Goal: Find specific page/section: Find specific page/section

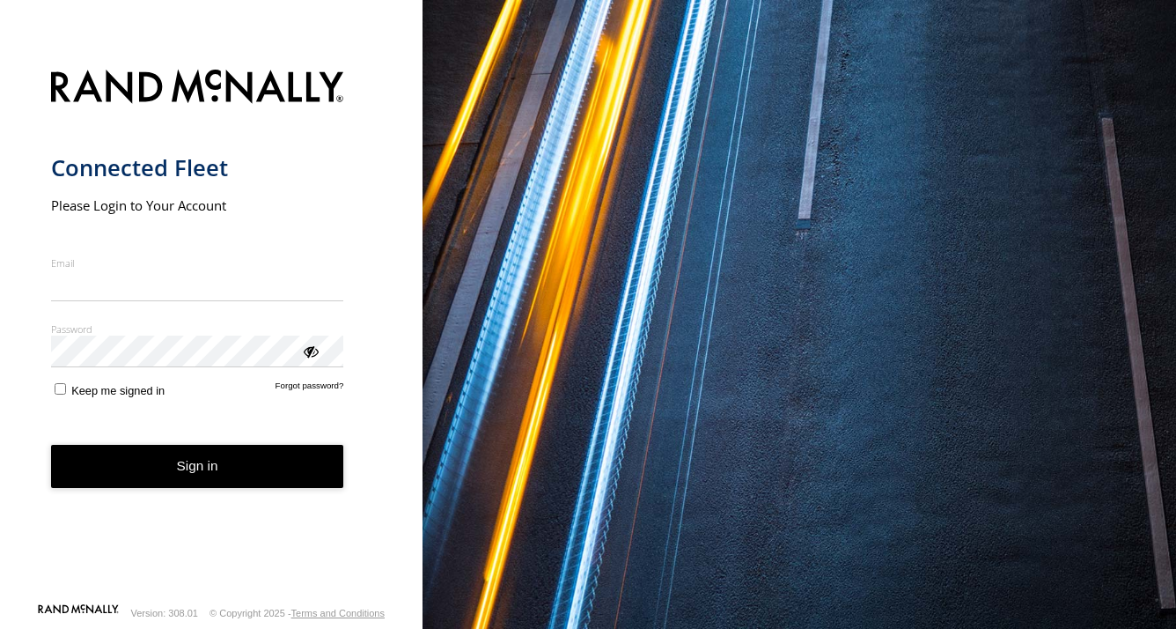
type input "**********"
click at [200, 488] on form "**********" at bounding box center [211, 330] width 321 height 543
click at [256, 463] on button "Sign in" at bounding box center [197, 466] width 293 height 43
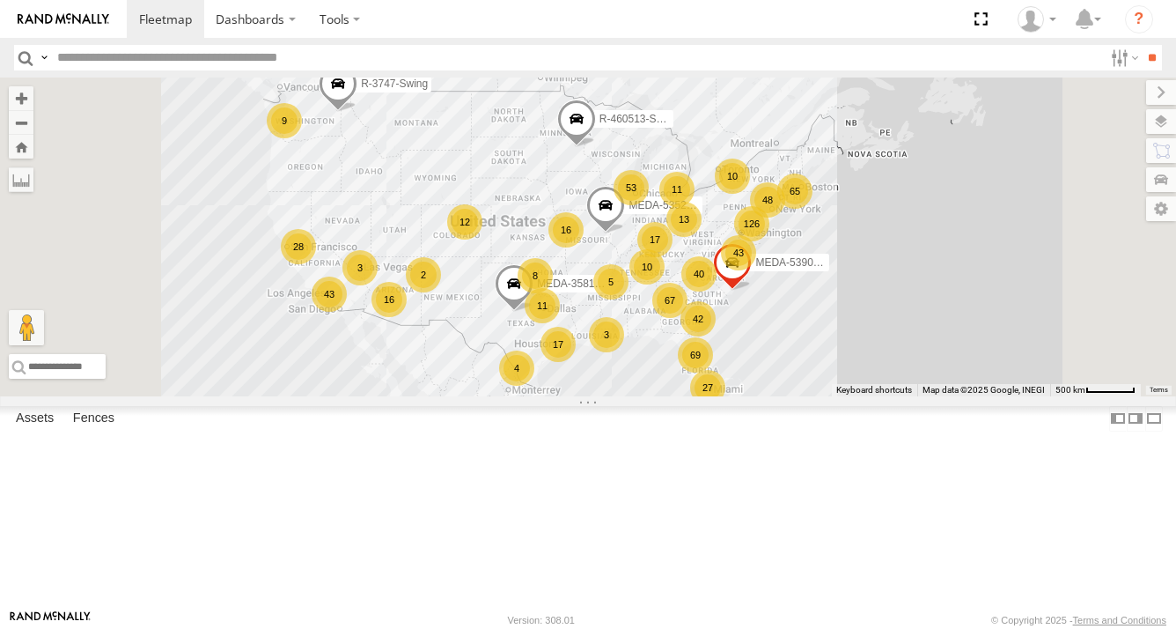
drag, startPoint x: 992, startPoint y: 322, endPoint x: 951, endPoint y: 331, distance: 41.5
click at [951, 331] on div "R-3747-Swing R-460513-Swing 67 126 16 27 43 17 65 11 42 53 43 16 17 10 13 8 69 …" at bounding box center [588, 236] width 1176 height 319
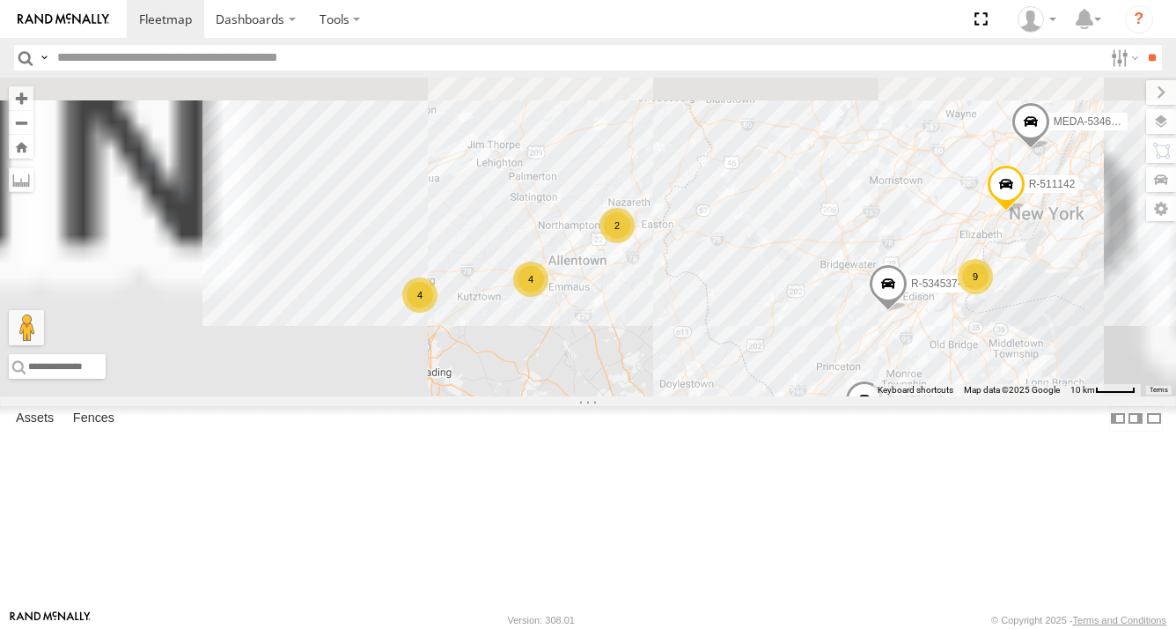
drag, startPoint x: 825, startPoint y: 255, endPoint x: 991, endPoint y: 440, distance: 248.2
click at [990, 396] on div "R-3747-Swing R-460513-Swing MEDA-358103-Roll MEDA-535204-Roll MEDA-539001-Roll …" at bounding box center [588, 236] width 1176 height 319
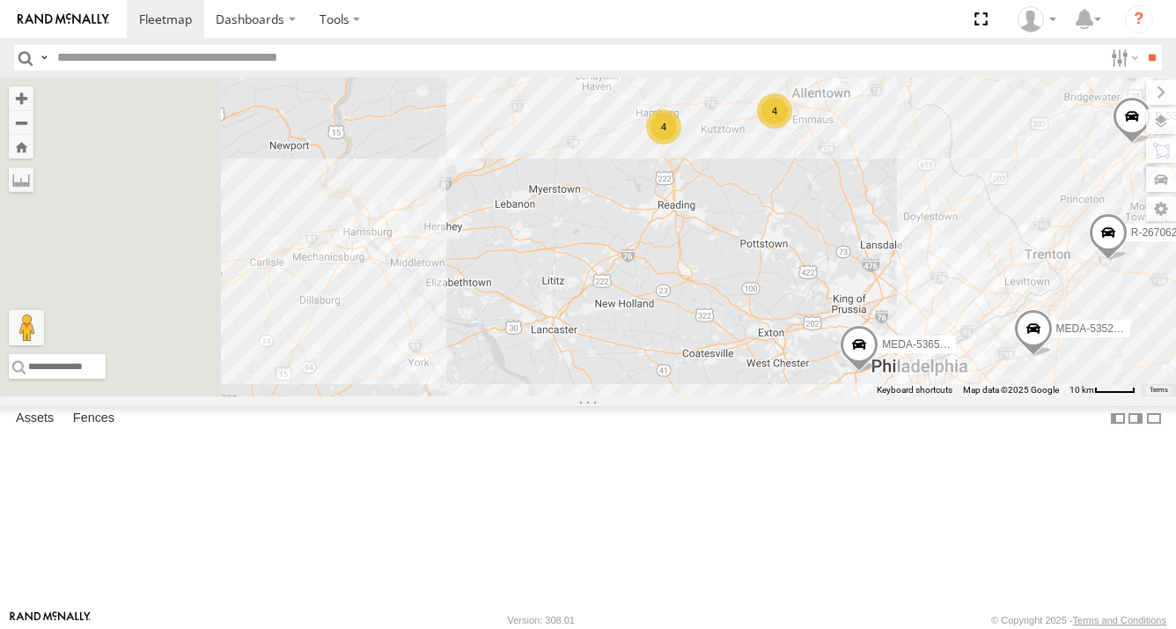
drag, startPoint x: 717, startPoint y: 424, endPoint x: 852, endPoint y: 306, distance: 179.1
click at [964, 250] on div "R-3747-Swing R-460513-Swing MEDA-358103-Roll MEDA-535204-Roll MEDA-539001-Roll …" at bounding box center [588, 236] width 1176 height 319
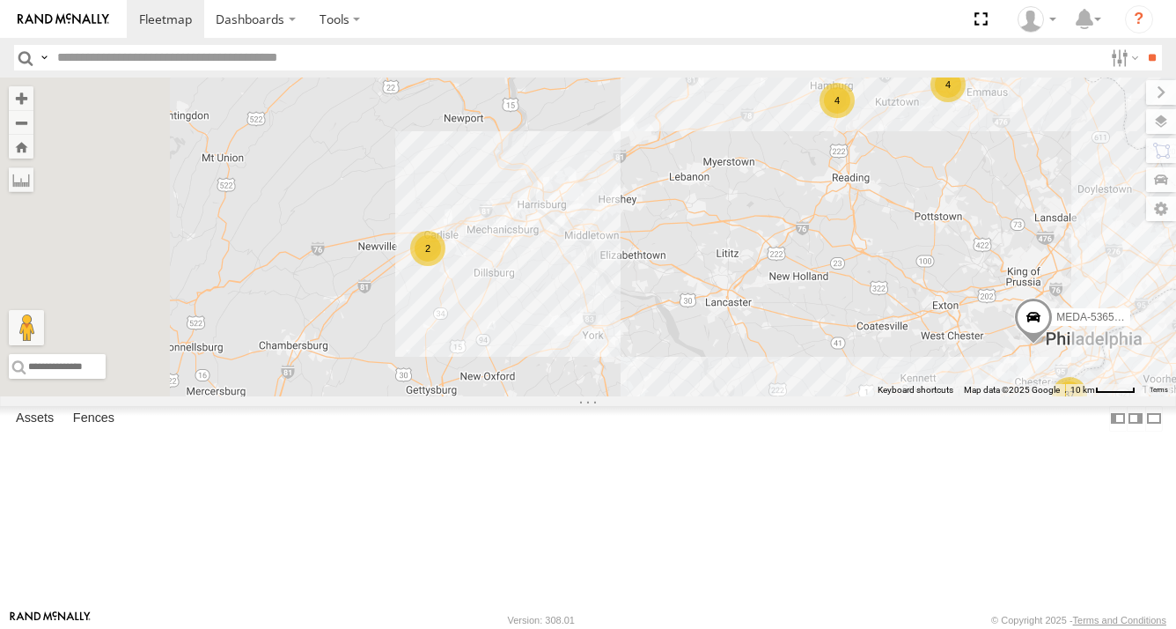
drag, startPoint x: 592, startPoint y: 386, endPoint x: 789, endPoint y: 372, distance: 197.8
click at [789, 372] on div "R-3747-Swing R-460513-Swing MEDA-358103-Roll MEDA-535204-Roll MEDA-539001-Roll …" at bounding box center [588, 236] width 1176 height 319
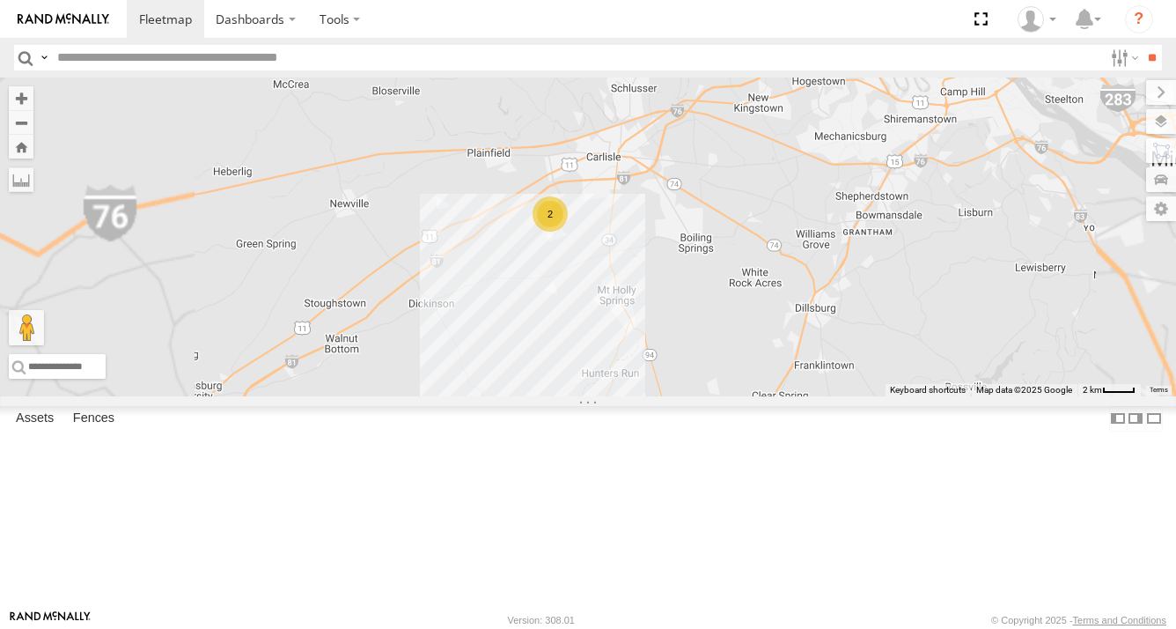
drag, startPoint x: 781, startPoint y: 383, endPoint x: 776, endPoint y: 393, distance: 11.0
click at [778, 395] on div "R-3747-Swing R-460513-Swing MEDA-358103-Roll MEDA-535204-Roll MEDA-539001-Roll …" at bounding box center [588, 236] width 1176 height 319
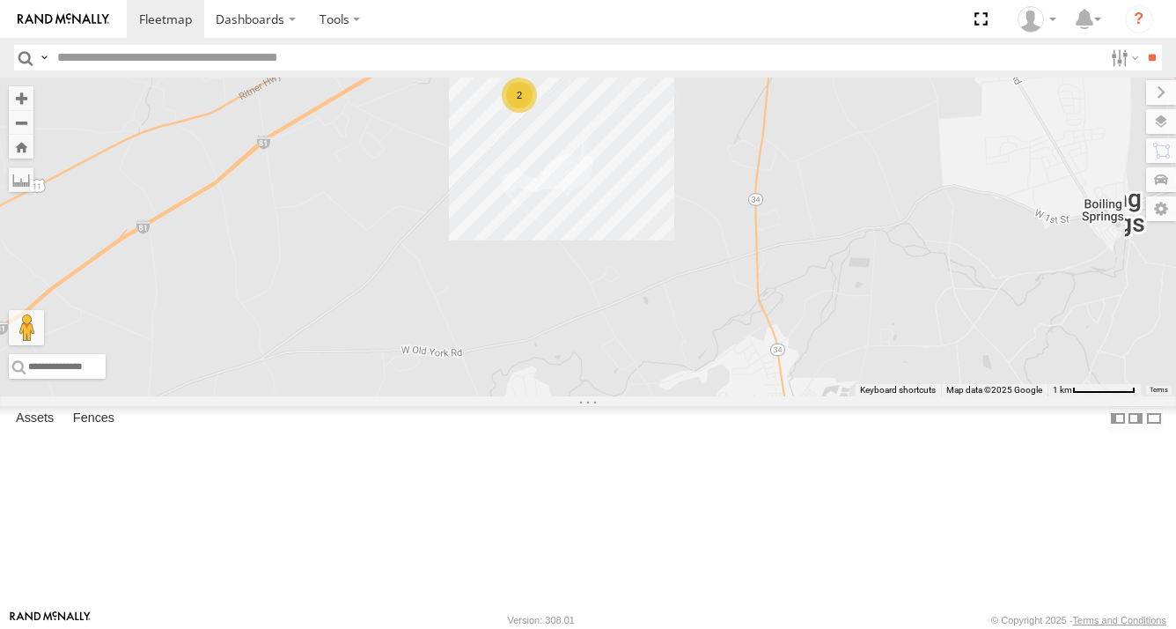
drag, startPoint x: 798, startPoint y: 282, endPoint x: 803, endPoint y: 402, distance: 120.8
click at [803, 396] on div "R-3747-Swing R-460513-Swing MEDA-358103-Roll MEDA-535204-Roll MEDA-539001-Roll …" at bounding box center [588, 236] width 1176 height 319
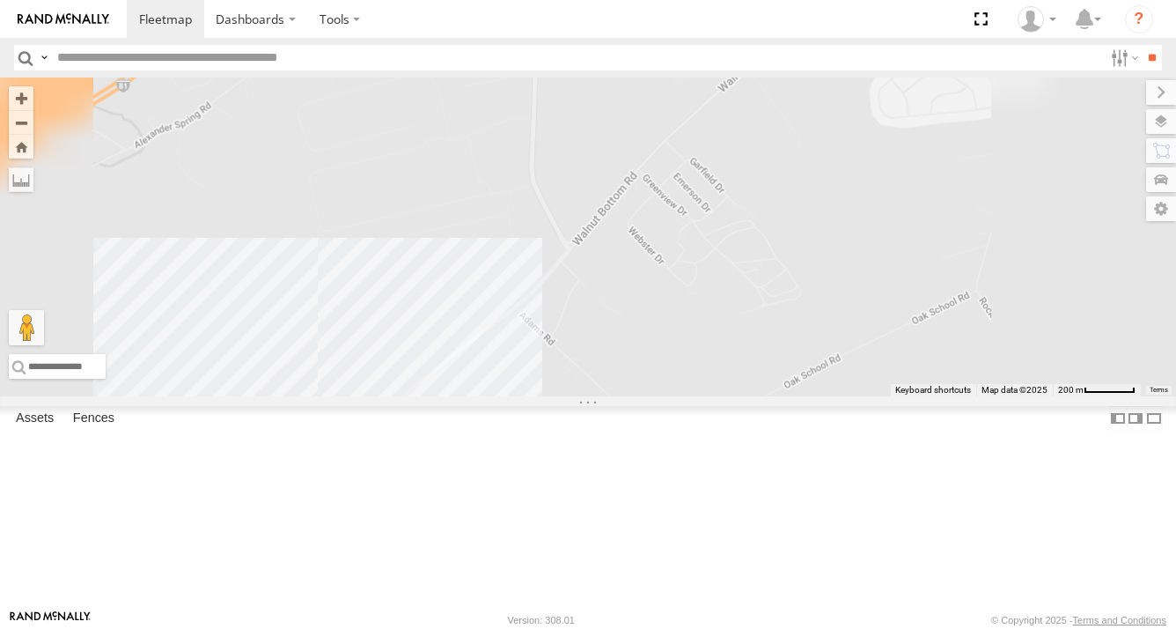
drag, startPoint x: 800, startPoint y: 374, endPoint x: 918, endPoint y: 273, distance: 156.2
click at [916, 273] on div "R-3747-Swing R-460513-Swing MEDA-358103-Roll MEDA-535204-Roll MEDA-539001-Roll …" at bounding box center [588, 236] width 1176 height 319
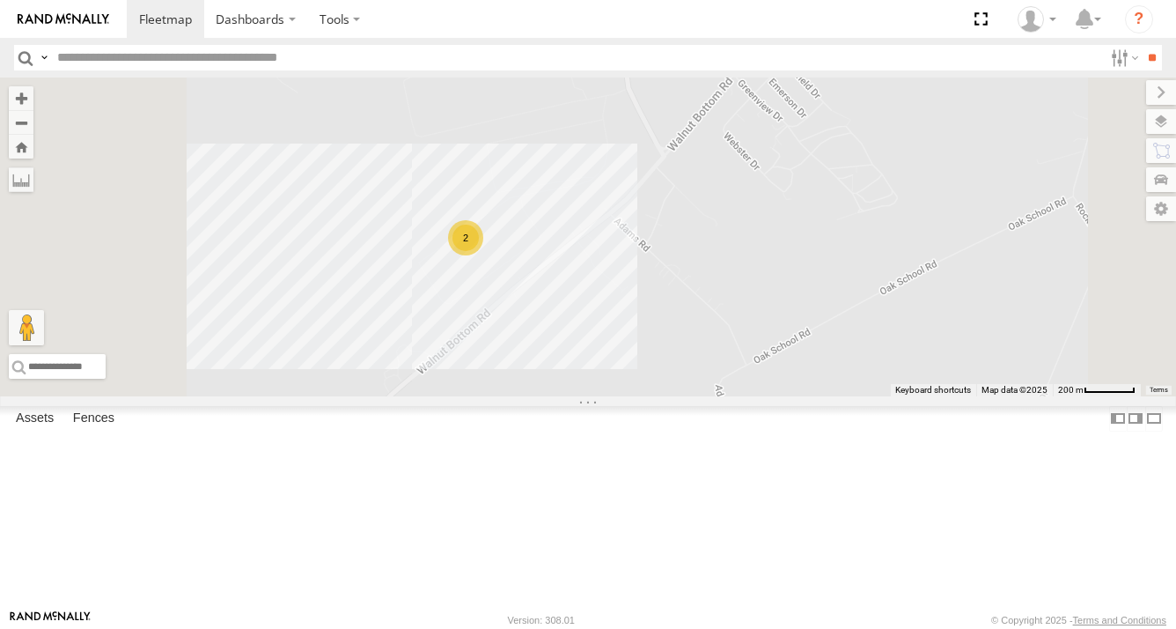
drag, startPoint x: 840, startPoint y: 414, endPoint x: 892, endPoint y: 359, distance: 75.4
click at [892, 359] on div "R-3747-Swing R-460513-Swing MEDA-358103-Roll MEDA-535204-Roll MEDA-539001-Roll …" at bounding box center [588, 236] width 1176 height 319
click at [729, 350] on div "R-3747-Swing R-460513-Swing MEDA-358103-Roll MEDA-535204-Roll MEDA-539001-Roll …" at bounding box center [588, 236] width 1176 height 319
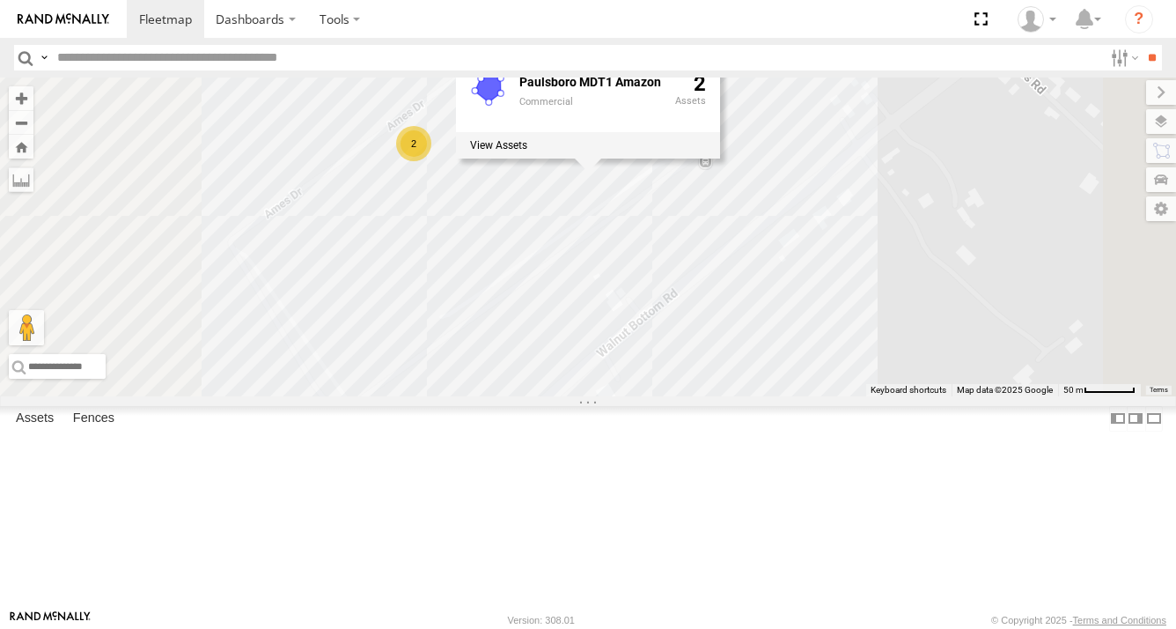
click at [712, 338] on div "R-3747-Swing R-460513-Swing MEDA-358103-Roll MEDA-535204-Roll MEDA-539001-Roll …" at bounding box center [588, 236] width 1176 height 319
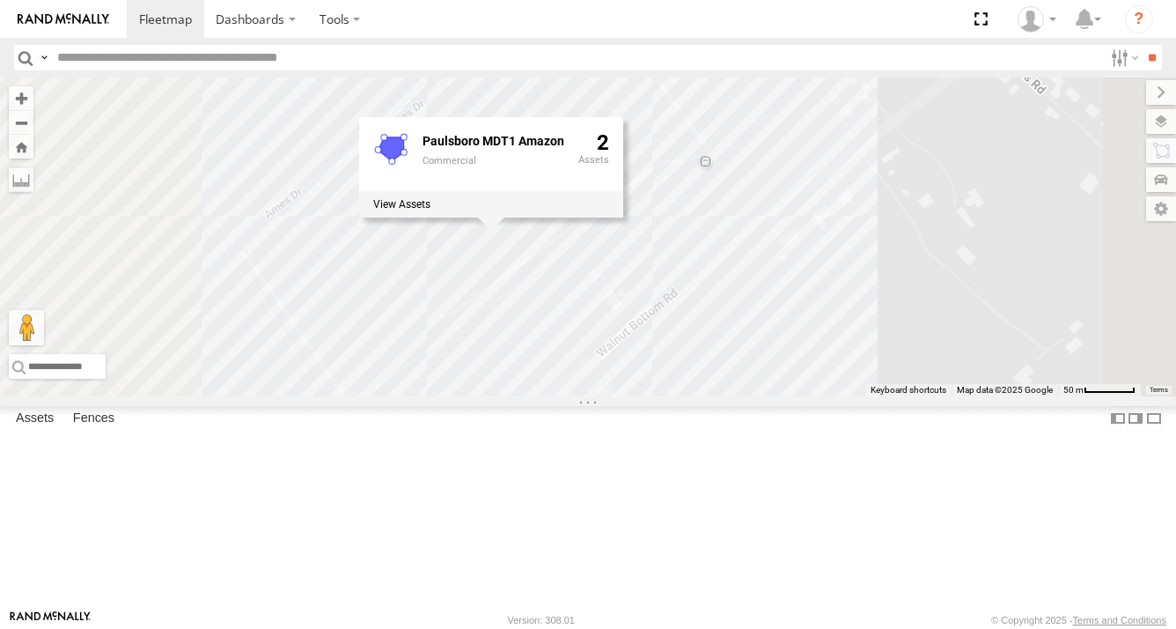
click at [901, 306] on div "R-3747-Swing R-460513-Swing MEDA-358103-Roll MEDA-535204-Roll MEDA-539001-Roll …" at bounding box center [588, 236] width 1176 height 319
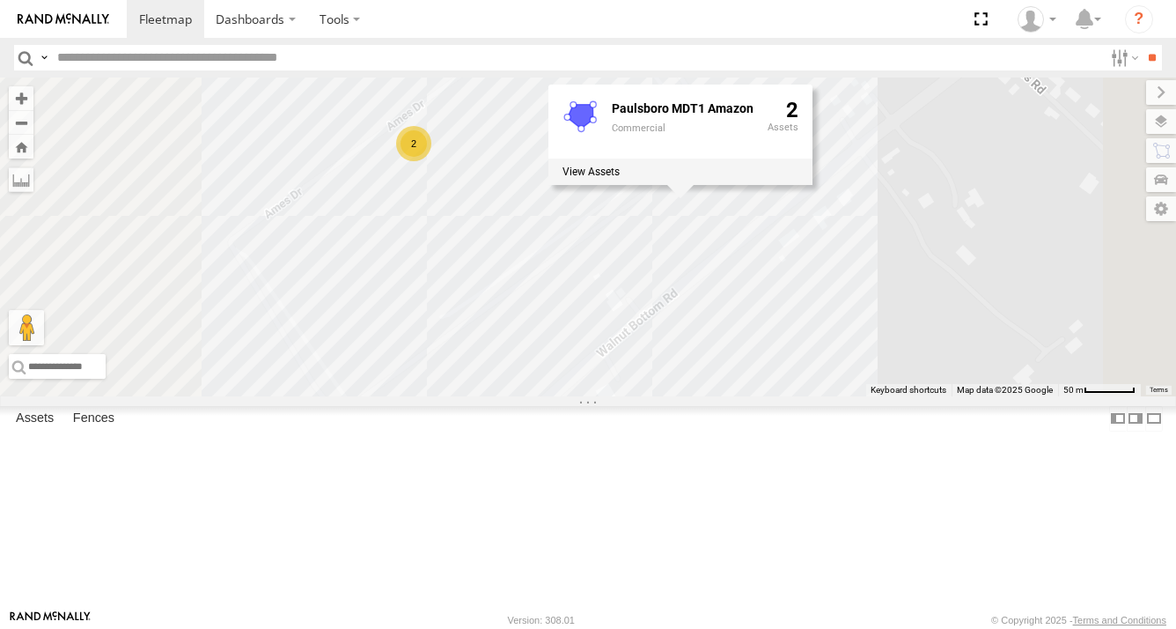
click at [992, 339] on div "R-3747-Swing R-460513-Swing MEDA-358103-Roll MEDA-535204-Roll MEDA-539001-Roll …" at bounding box center [588, 236] width 1176 height 319
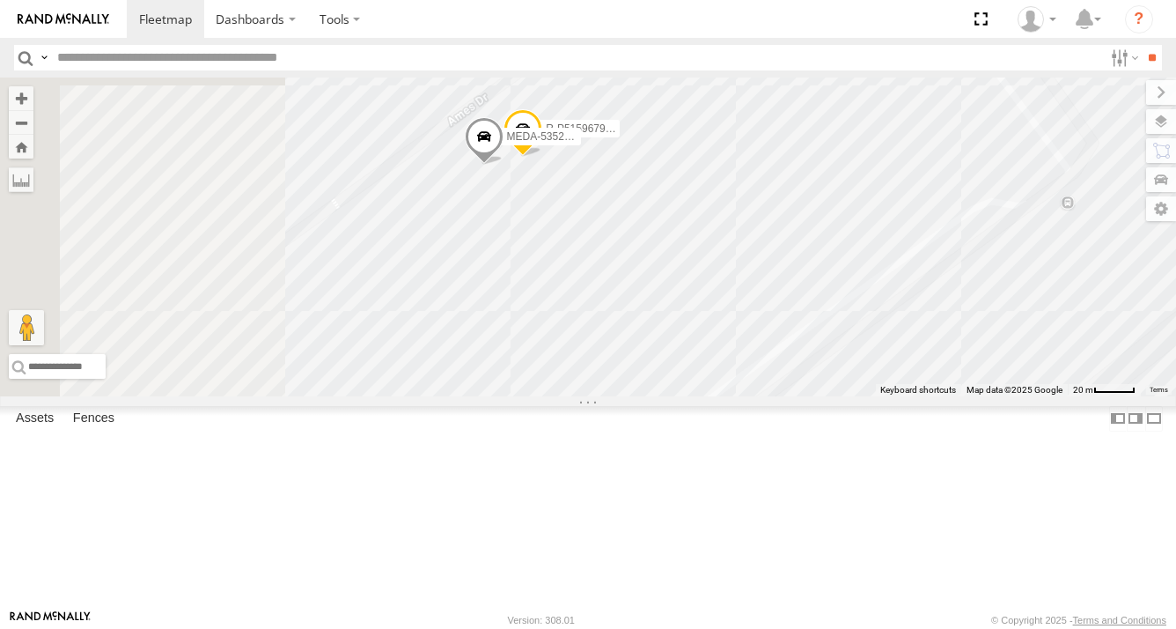
drag, startPoint x: 674, startPoint y: 291, endPoint x: 775, endPoint y: 377, distance: 133.1
click at [775, 377] on div "R-3747-Swing R-460513-Swing MEDA-358103-Roll MEDA-535204-Roll MEDA-539001-Roll …" at bounding box center [588, 236] width 1176 height 319
click at [844, 264] on div "R-3747-Swing R-460513-Swing MEDA-358103-Roll MEDA-535204-Roll MEDA-539001-Roll …" at bounding box center [588, 236] width 1176 height 319
click at [865, 319] on div "R-3747-Swing R-460513-Swing MEDA-358103-Roll MEDA-535204-Roll MEDA-539001-Roll …" at bounding box center [588, 236] width 1176 height 319
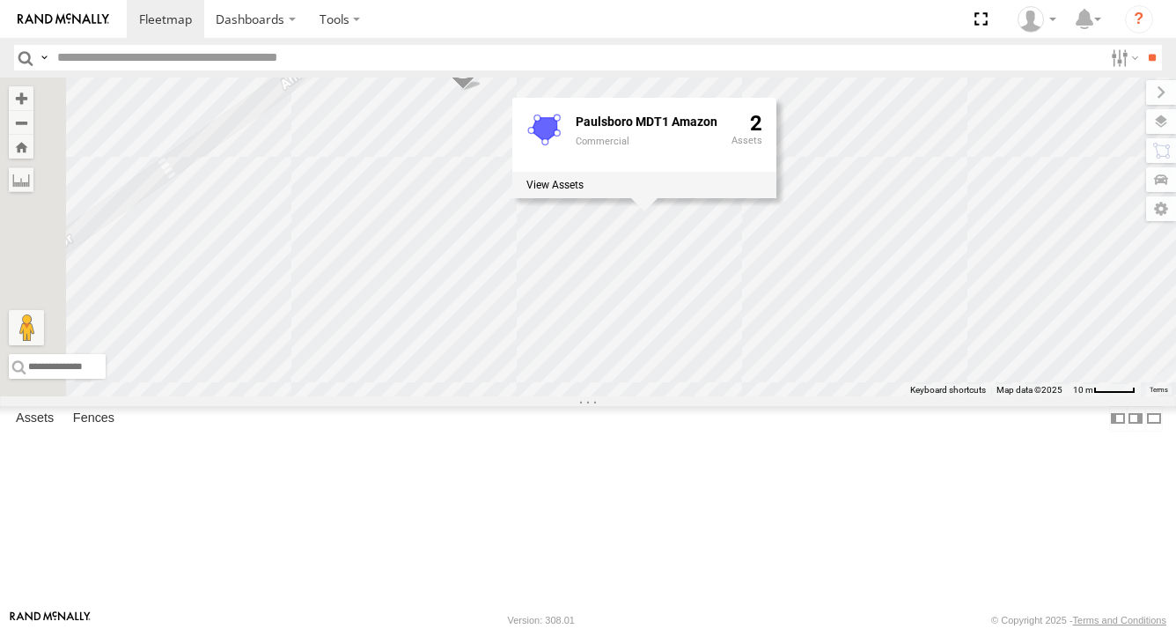
click at [587, 69] on span "MEDA-535225-Swing" at bounding box center [536, 62] width 101 height 12
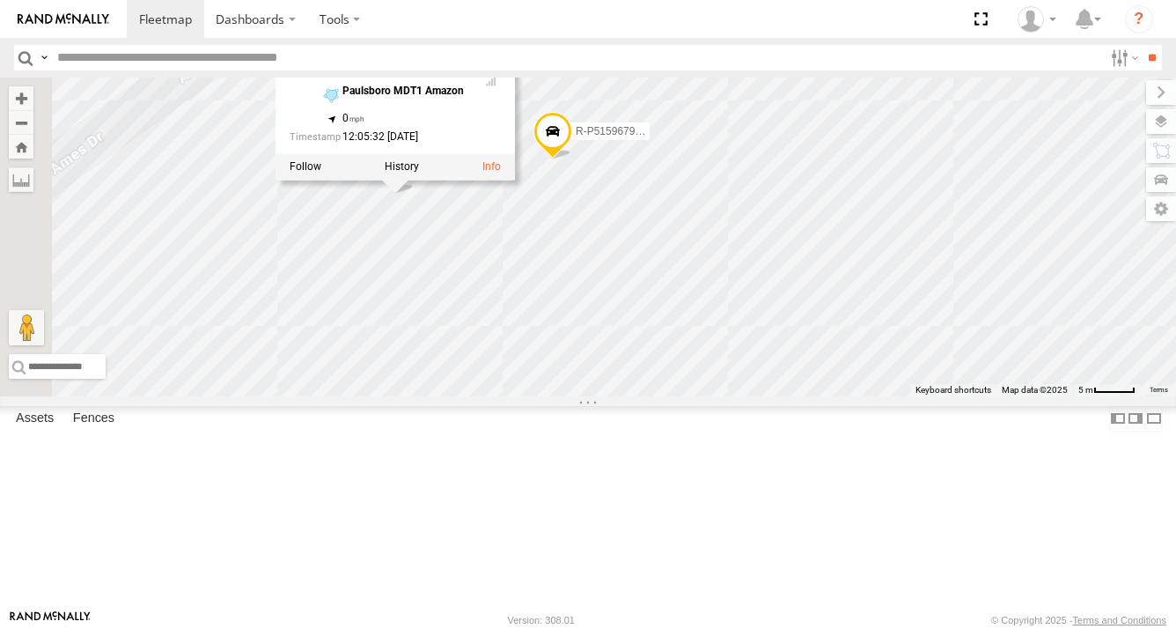
drag, startPoint x: 835, startPoint y: 229, endPoint x: 919, endPoint y: 363, distance: 158.3
click at [919, 363] on div "R-3747-Swing R-460513-Swing MEDA-358103-Roll MEDA-535204-Roll MEDA-539001-Roll …" at bounding box center [588, 236] width 1176 height 319
